Goal: Transaction & Acquisition: Purchase product/service

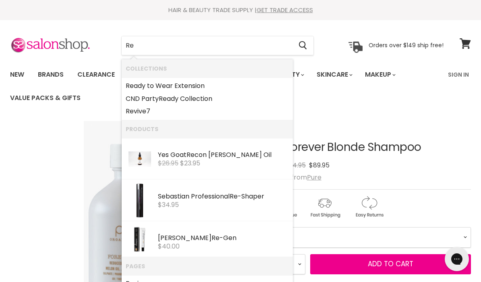
type input "R"
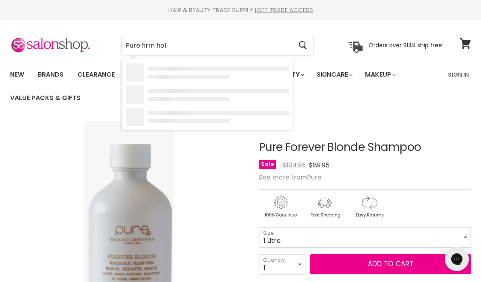
type input "Pure firm hold"
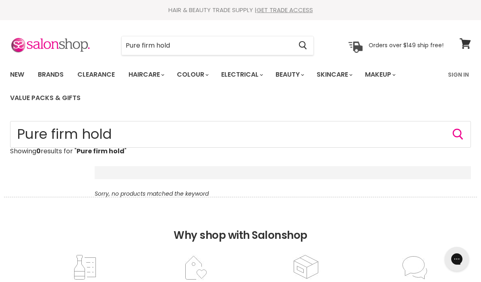
click at [458, 137] on icon "Search" at bounding box center [458, 134] width 10 height 11
click at [147, 134] on input "Pure firm hold" at bounding box center [240, 134] width 461 height 27
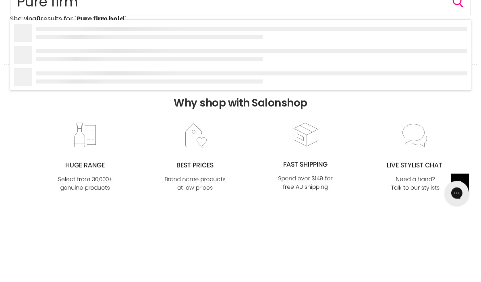
type input "Pure firm"
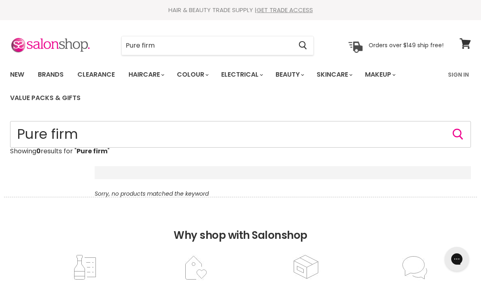
click at [435, 135] on input "Pure firm" at bounding box center [240, 134] width 461 height 27
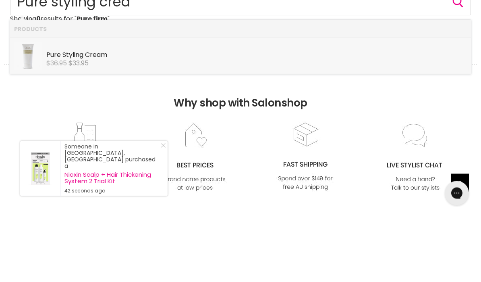
click at [104, 126] on div "$36.95 $33.95" at bounding box center [256, 129] width 421 height 7
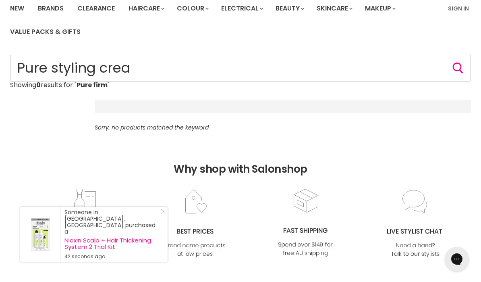
click at [172, 81] on input "Pure styling crea" at bounding box center [240, 68] width 461 height 27
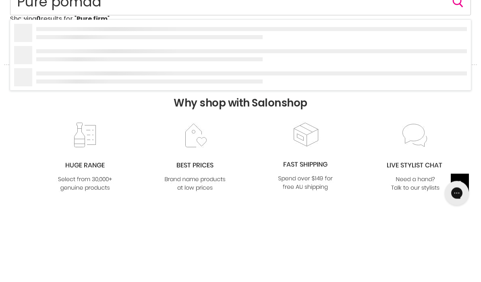
type input "Pure pomade"
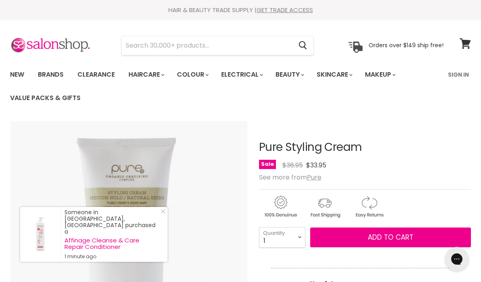
click at [386, 240] on span "Add to cart" at bounding box center [391, 237] width 46 height 10
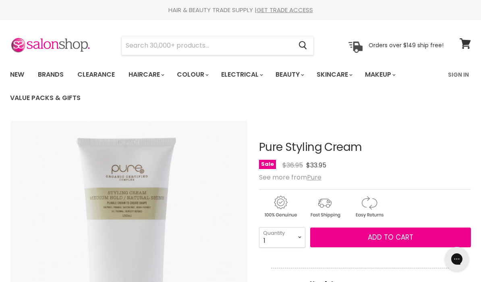
click at [388, 236] on span "Add to cart" at bounding box center [391, 237] width 46 height 10
click at [226, 47] on input "Search" at bounding box center [207, 45] width 170 height 19
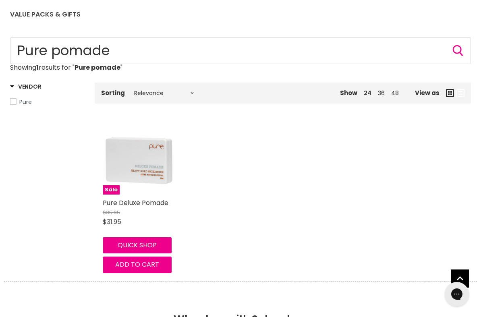
scroll to position [87, 0]
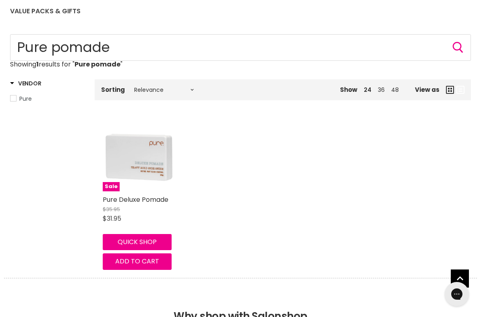
click at [153, 156] on img "Main content" at bounding box center [139, 156] width 72 height 72
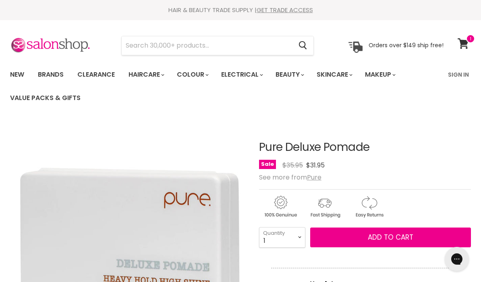
click at [214, 45] on input "Search" at bounding box center [207, 45] width 170 height 19
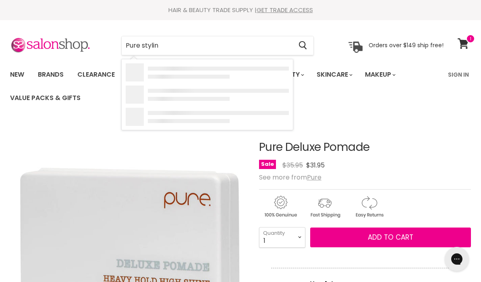
type input "Pure styling"
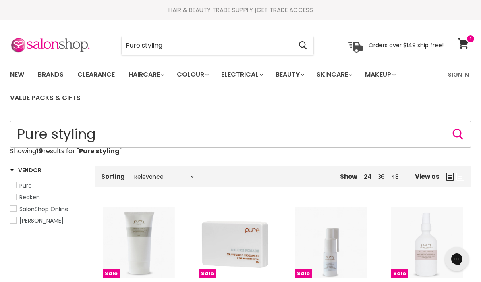
click at [144, 132] on input "Pure styling" at bounding box center [240, 134] width 461 height 27
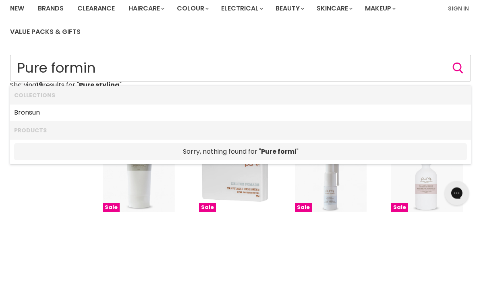
type input "Pure forming"
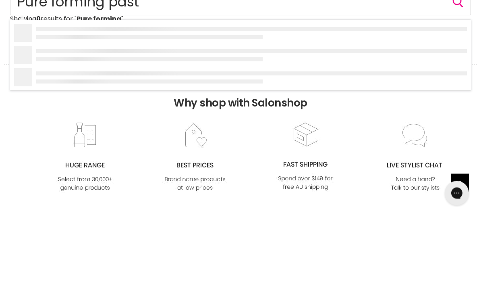
type input "Pure forming paste"
